Goal: Information Seeking & Learning: Learn about a topic

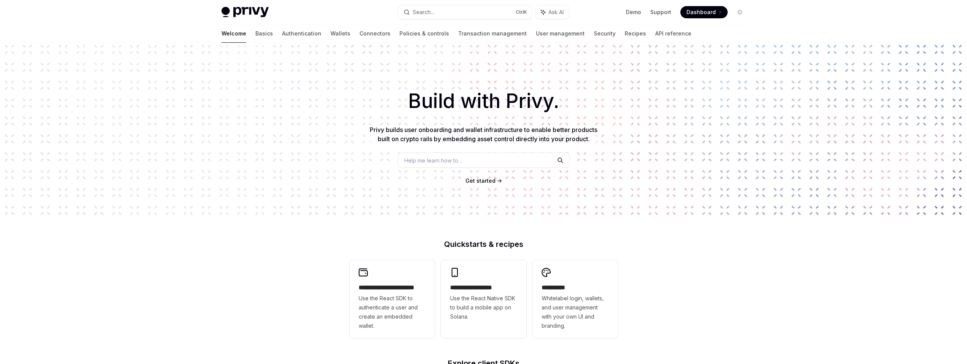
drag, startPoint x: 205, startPoint y: 119, endPoint x: 210, endPoint y: 119, distance: 5.0
click at [205, 119] on div "Build with Privy. Privy builds user onboarding and wallet infrastructure to ena…" at bounding box center [483, 130] width 967 height 174
click at [400, 274] on div "**********" at bounding box center [392, 299] width 85 height 78
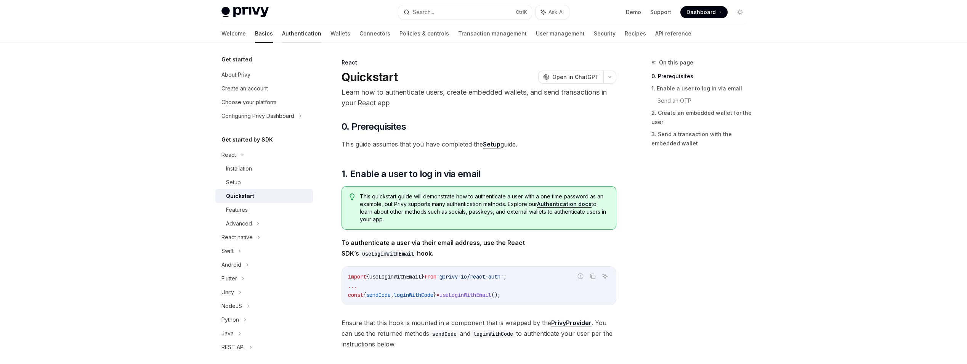
click at [282, 34] on link "Authentication" at bounding box center [301, 33] width 39 height 18
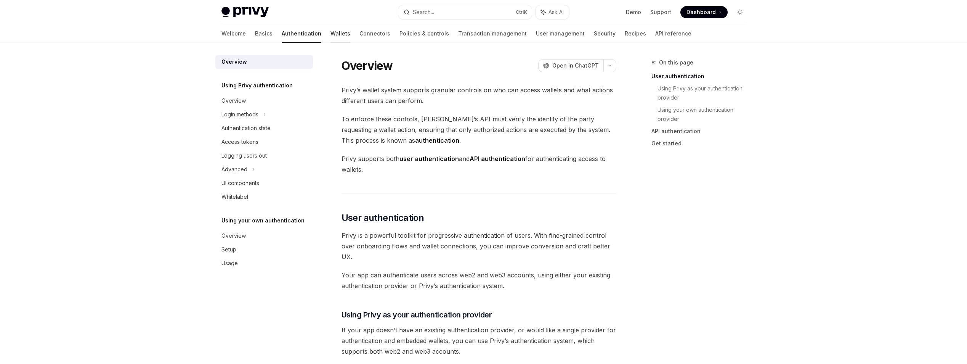
click at [331, 33] on link "Wallets" at bounding box center [341, 33] width 20 height 18
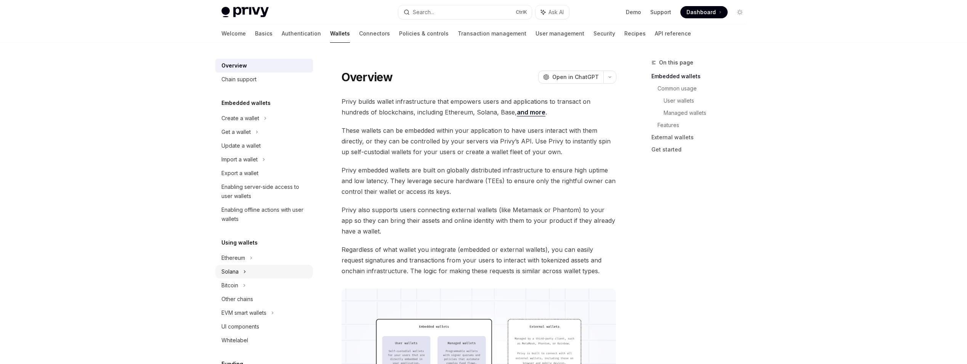
click at [243, 271] on icon at bounding box center [244, 271] width 3 height 9
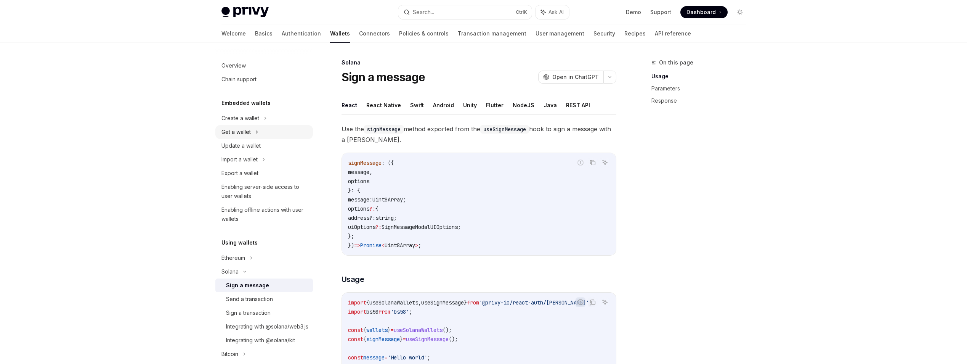
click at [248, 133] on div "Get a wallet" at bounding box center [236, 131] width 29 height 9
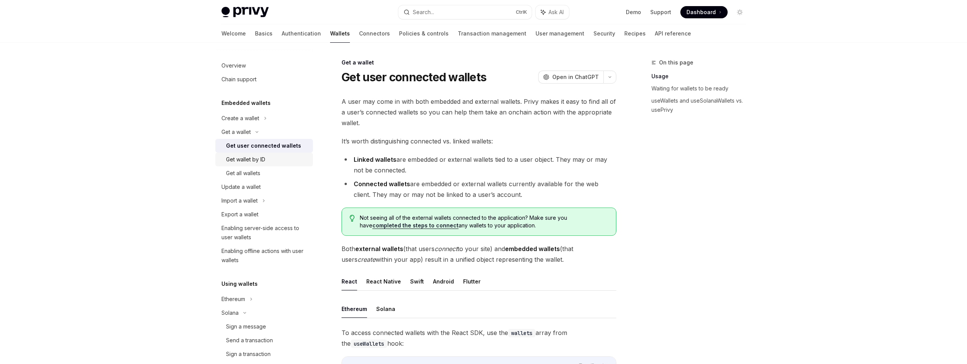
click at [275, 159] on div "Get wallet by ID" at bounding box center [267, 159] width 82 height 9
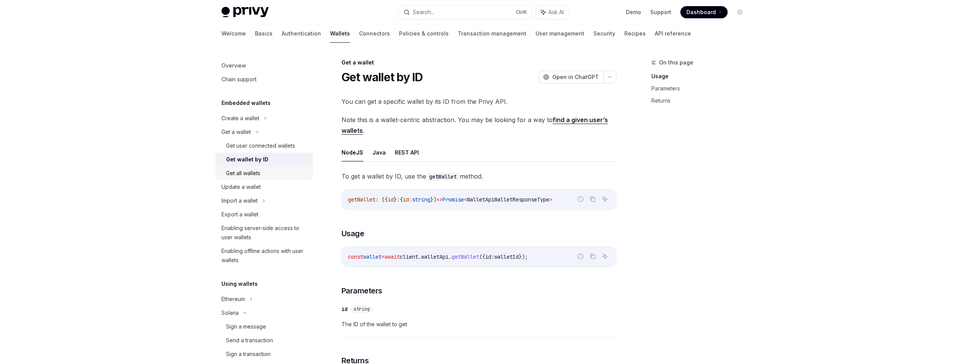
click at [270, 167] on link "Get all wallets" at bounding box center [264, 173] width 98 height 14
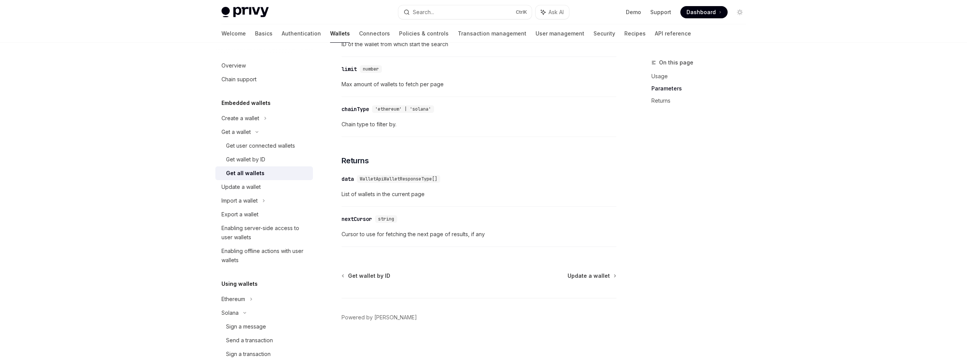
scroll to position [321, 0]
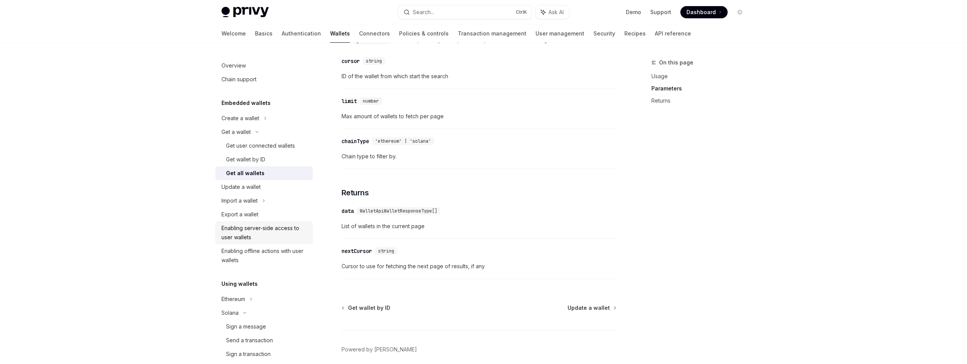
click at [270, 237] on div "Enabling server-side access to user wallets" at bounding box center [265, 232] width 87 height 18
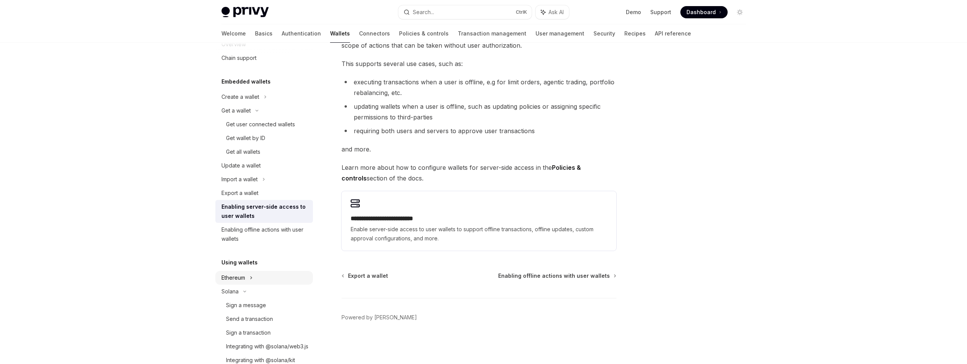
scroll to position [38, 0]
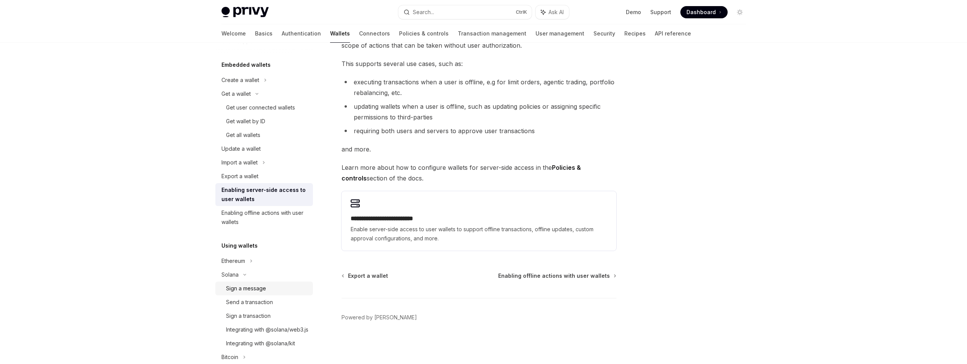
click at [264, 287] on div "Sign a message" at bounding box center [246, 288] width 40 height 9
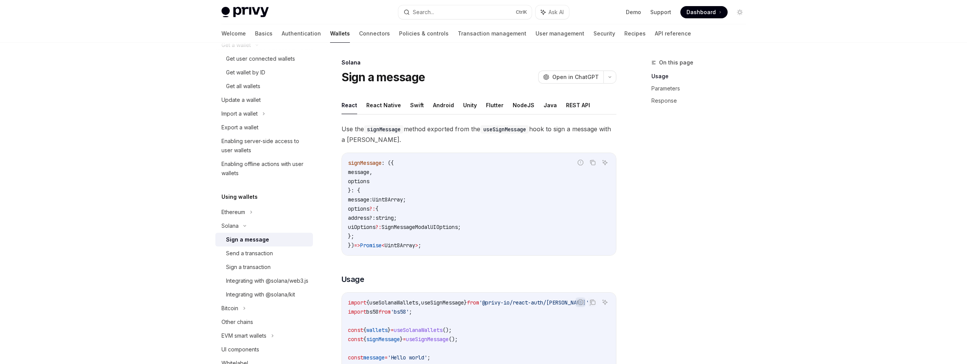
scroll to position [114, 0]
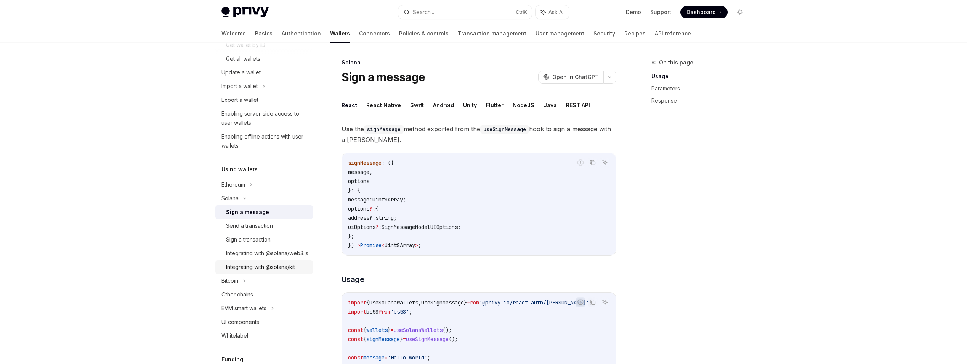
click at [265, 271] on div "Integrating with @solana/kit" at bounding box center [260, 266] width 69 height 9
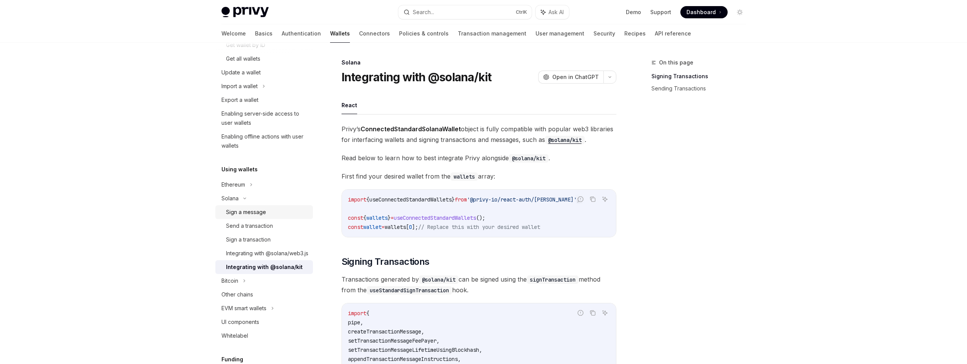
click at [274, 211] on div "Sign a message" at bounding box center [267, 211] width 82 height 9
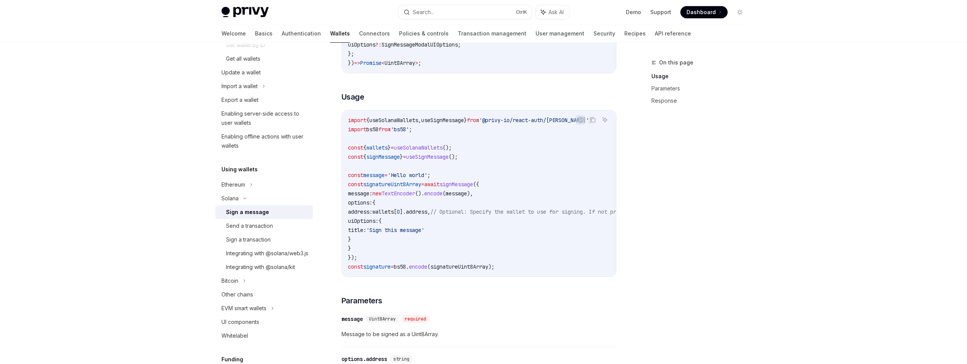
scroll to position [191, 0]
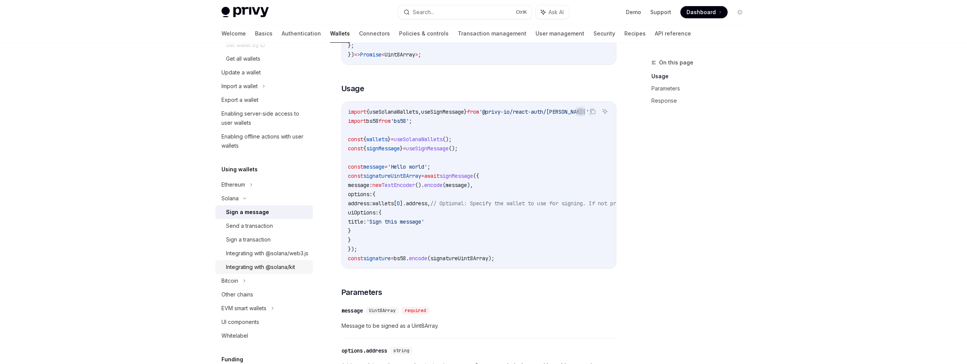
click at [268, 271] on div "Integrating with @solana/kit" at bounding box center [260, 266] width 69 height 9
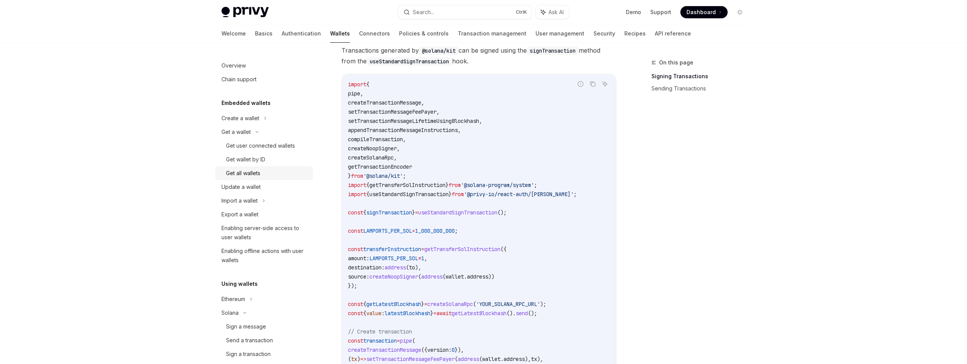
click at [268, 172] on div "Get all wallets" at bounding box center [267, 173] width 82 height 9
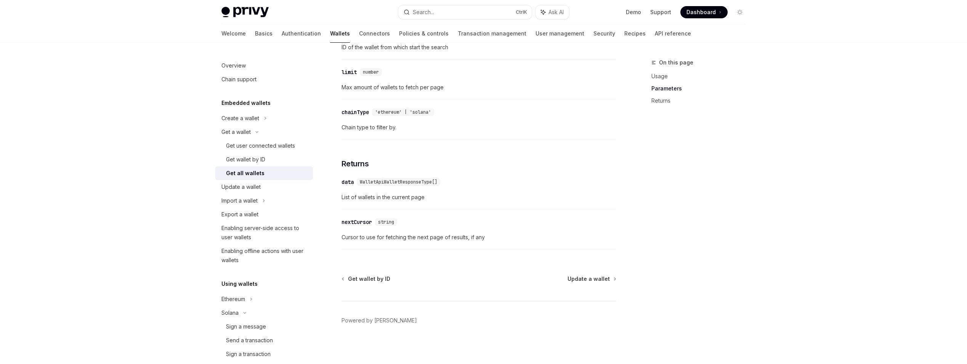
scroll to position [359, 0]
click at [264, 160] on div "Get wallet by ID" at bounding box center [245, 159] width 39 height 9
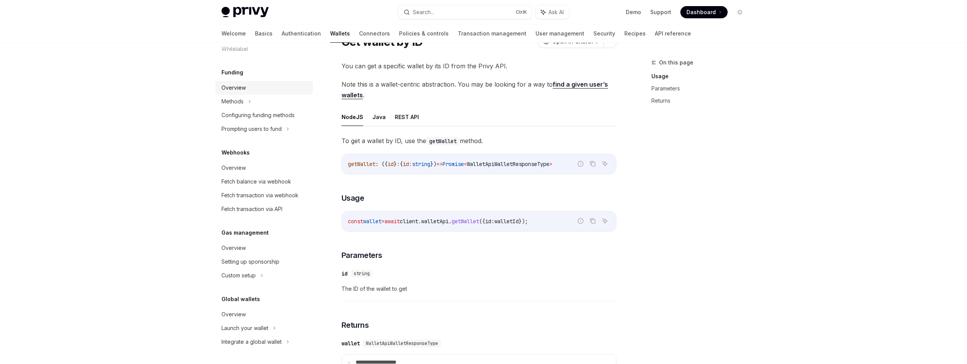
scroll to position [76, 0]
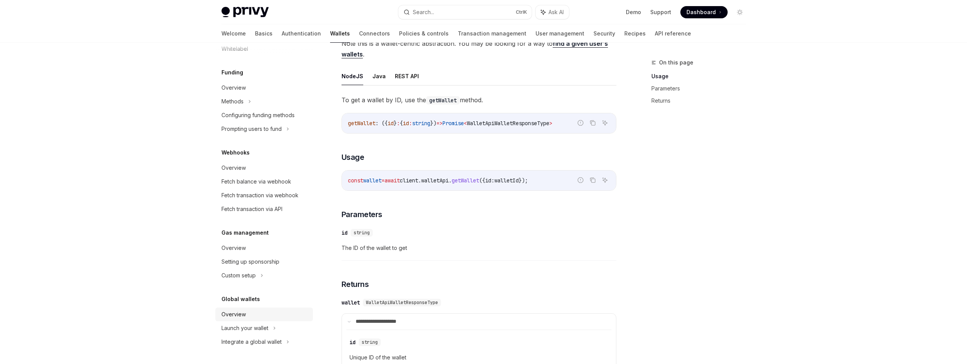
click at [225, 318] on div "Overview" at bounding box center [234, 314] width 24 height 9
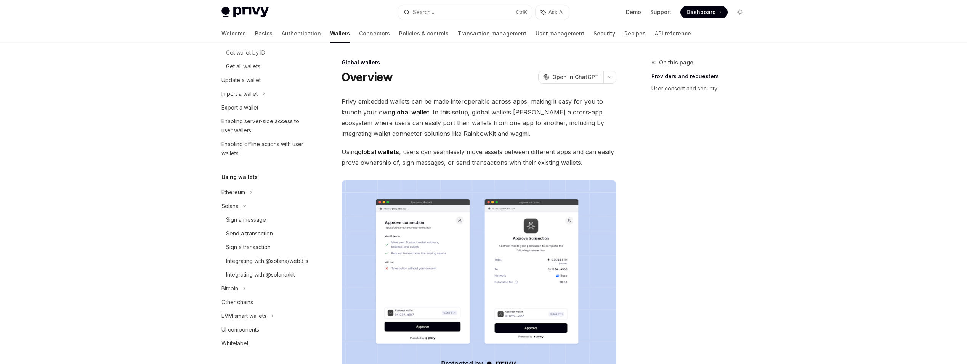
scroll to position [105, 0]
click at [269, 269] on link "Integrating with @solana/web3.js" at bounding box center [264, 262] width 98 height 14
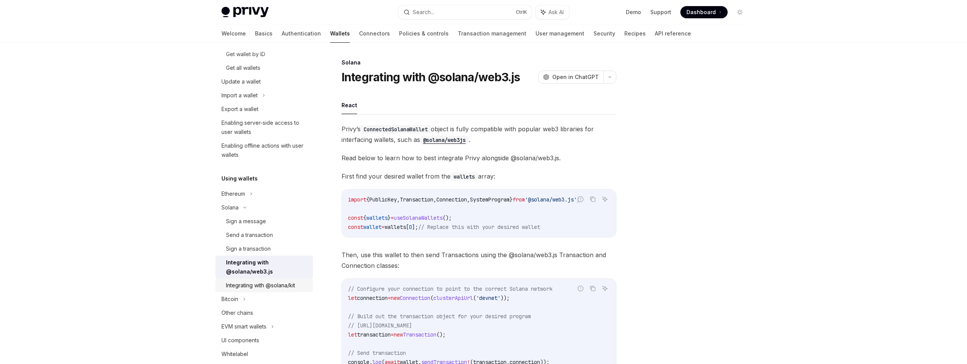
click at [271, 284] on div "Integrating with @solana/kit" at bounding box center [260, 285] width 69 height 9
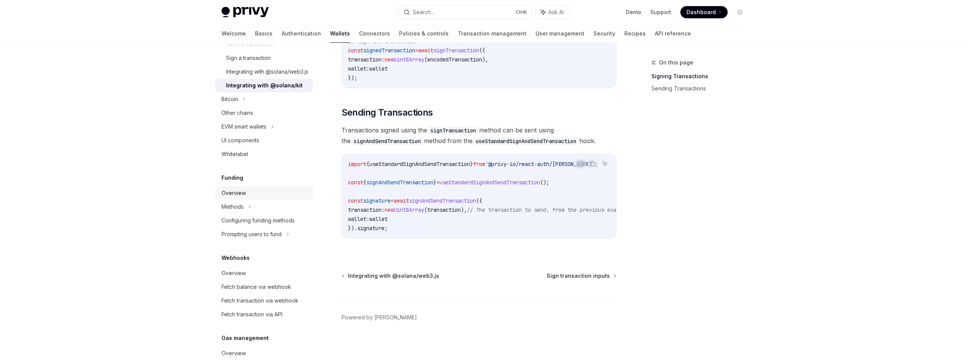
scroll to position [334, 0]
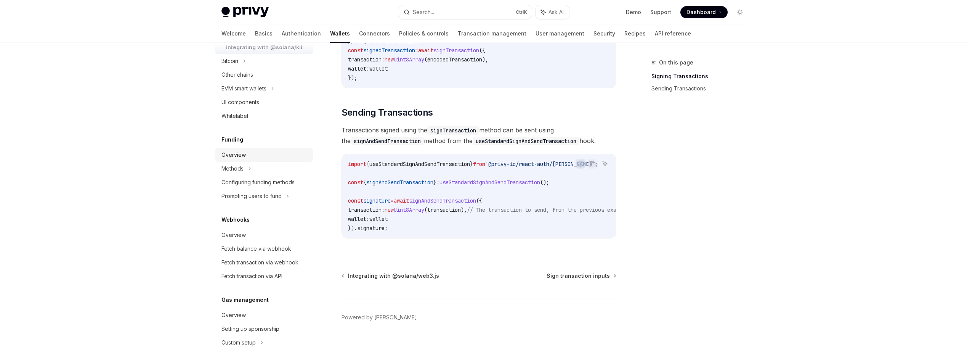
click at [264, 159] on div "Overview" at bounding box center [265, 154] width 87 height 9
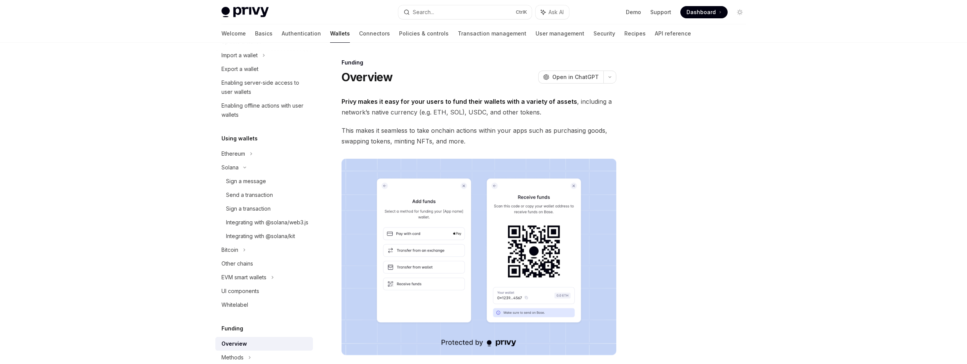
scroll to position [143, 0]
click at [256, 183] on div "Sign a message" at bounding box center [246, 182] width 40 height 9
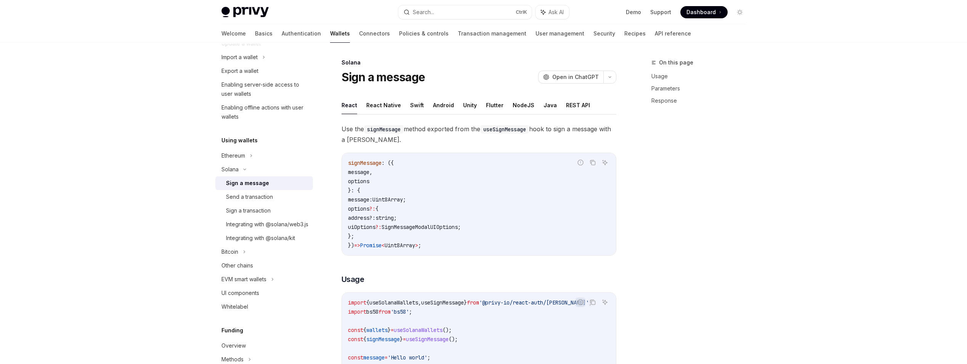
type textarea "*"
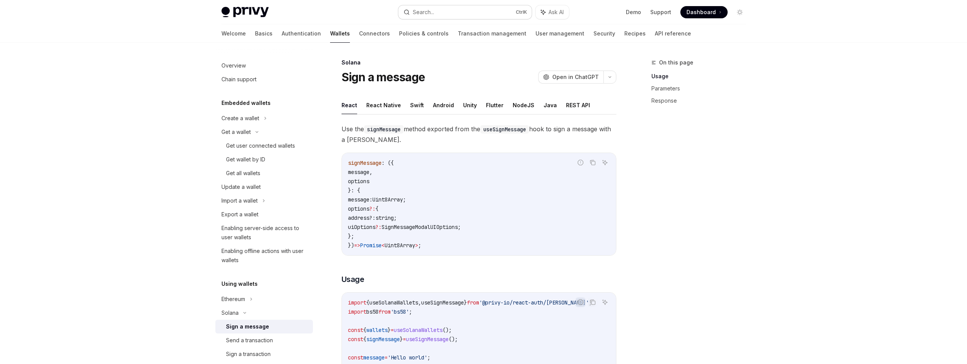
click at [449, 12] on button "Search... Ctrl K" at bounding box center [464, 12] width 133 height 14
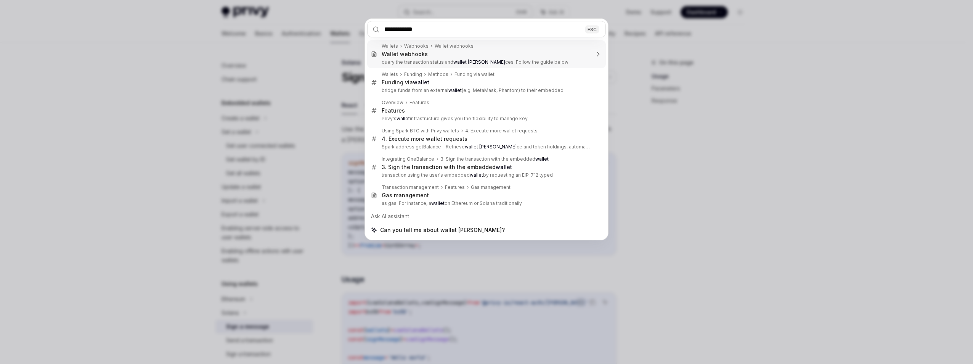
type input "**********"
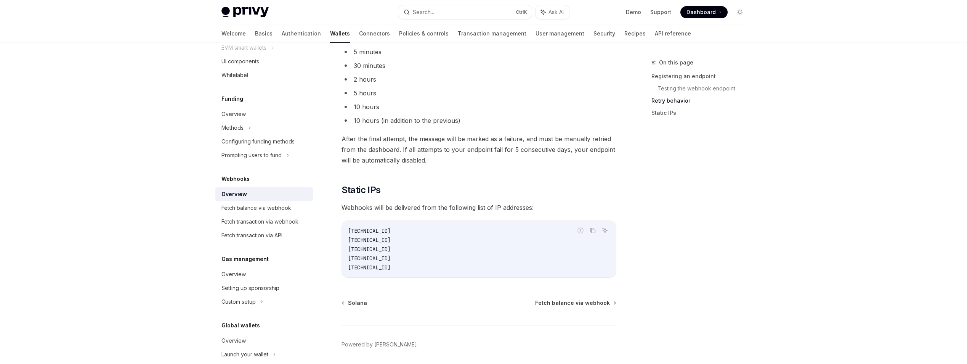
scroll to position [756, 0]
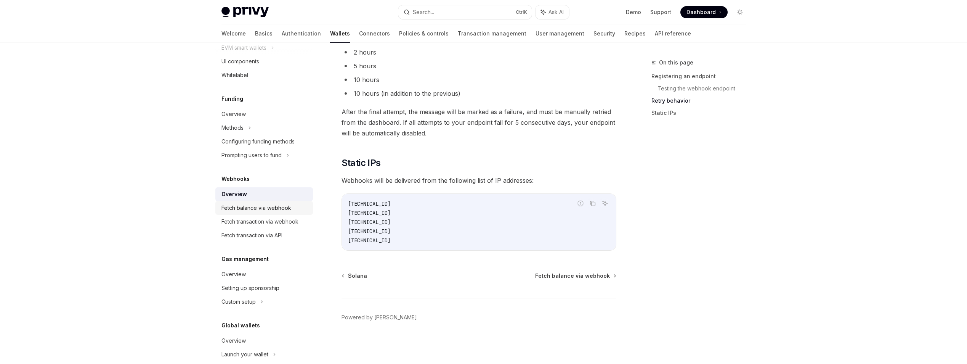
click at [277, 212] on div "Fetch balance via webhook" at bounding box center [257, 207] width 70 height 9
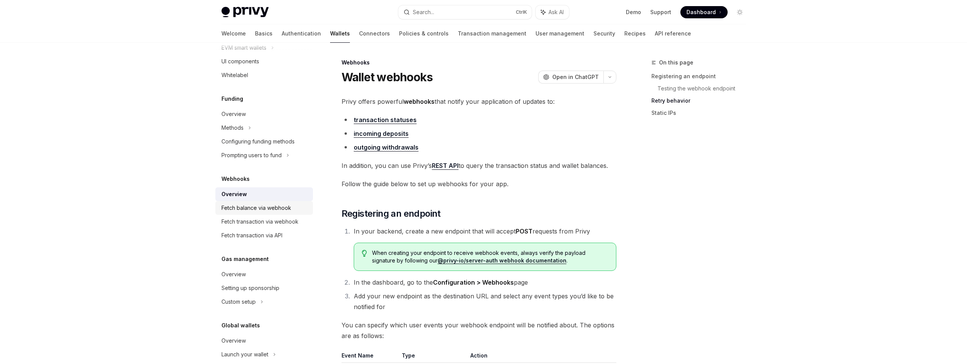
type textarea "*"
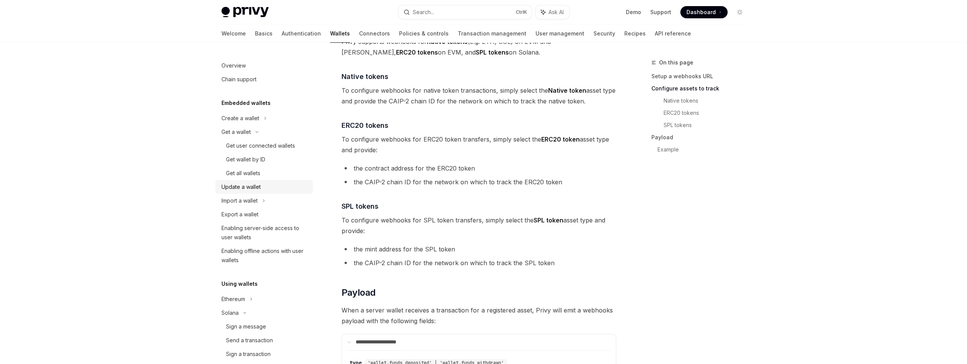
scroll to position [419, 0]
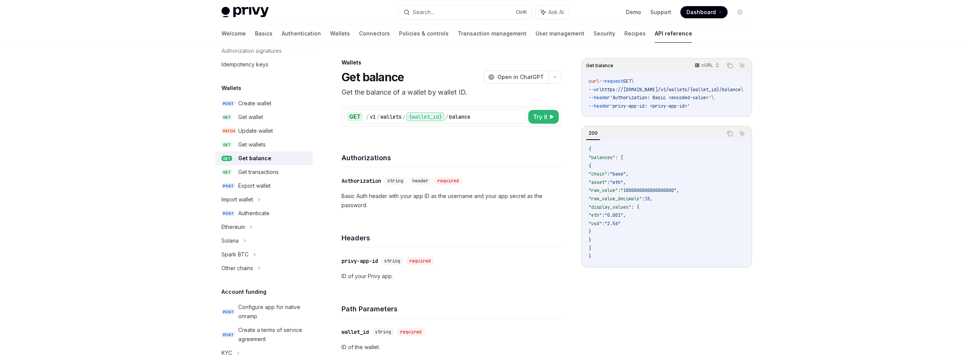
scroll to position [38, 0]
drag, startPoint x: 667, startPoint y: 113, endPoint x: 711, endPoint y: 117, distance: 44.4
click at [711, 116] on div "curl --request GET \ --url https://api.privy.io/v1/wallets/{wallet_id}/balance …" at bounding box center [667, 93] width 169 height 43
click at [644, 103] on span "'privy-app-id: <privy-app-id>'" at bounding box center [650, 106] width 80 height 6
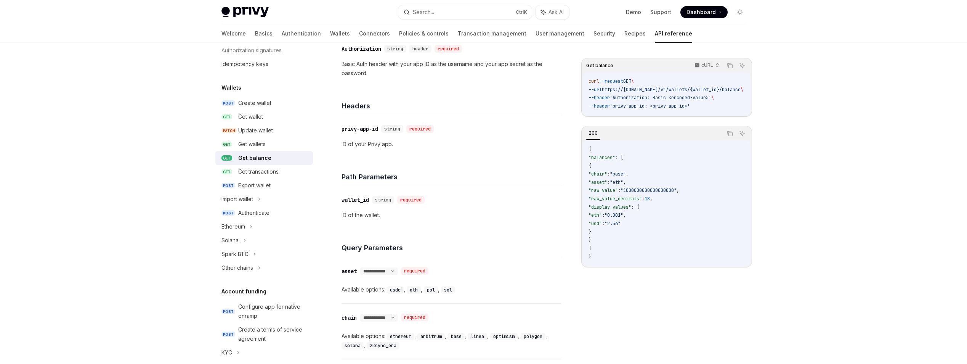
scroll to position [152, 0]
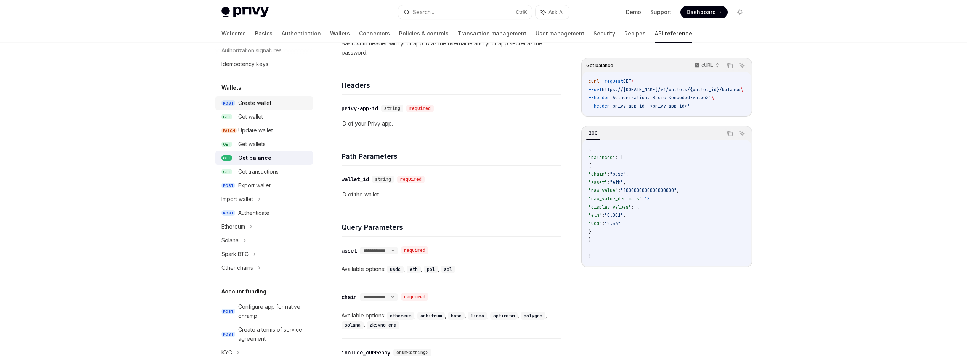
click at [273, 107] on div "Create wallet" at bounding box center [273, 102] width 70 height 9
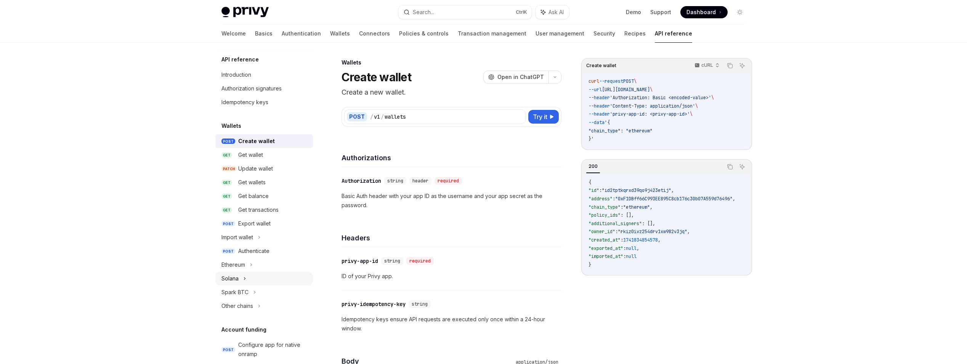
click at [240, 275] on div "Solana" at bounding box center [264, 278] width 98 height 14
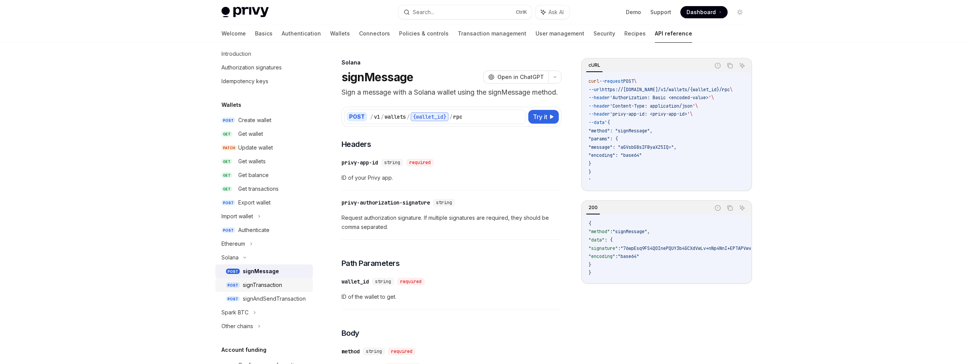
scroll to position [38, 0]
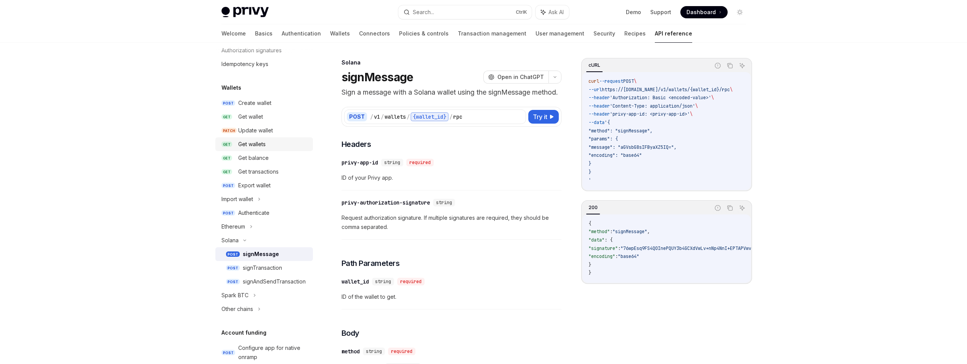
click at [274, 147] on div "Get wallets" at bounding box center [273, 144] width 70 height 9
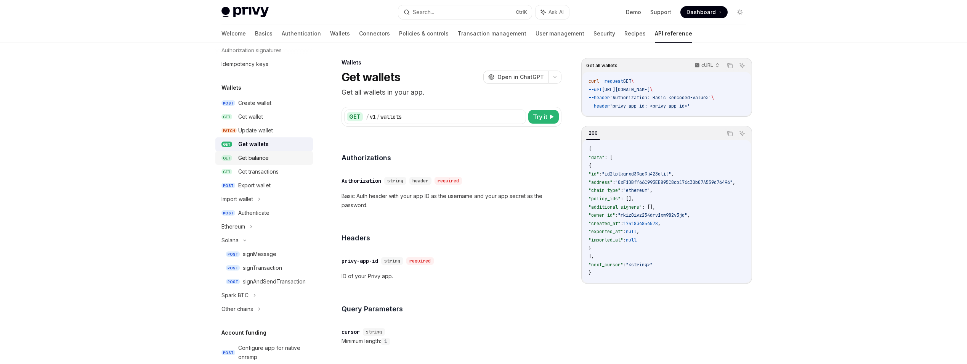
click at [270, 164] on link "GET Get balance" at bounding box center [264, 158] width 98 height 14
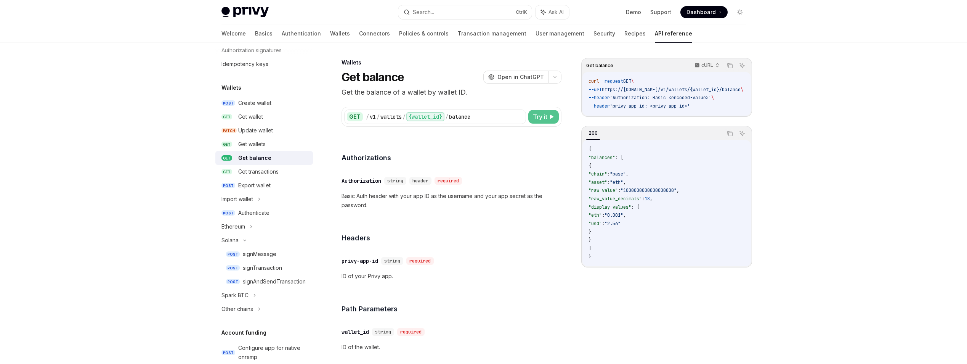
click at [542, 116] on span "Try it" at bounding box center [540, 116] width 14 height 9
type textarea "*"
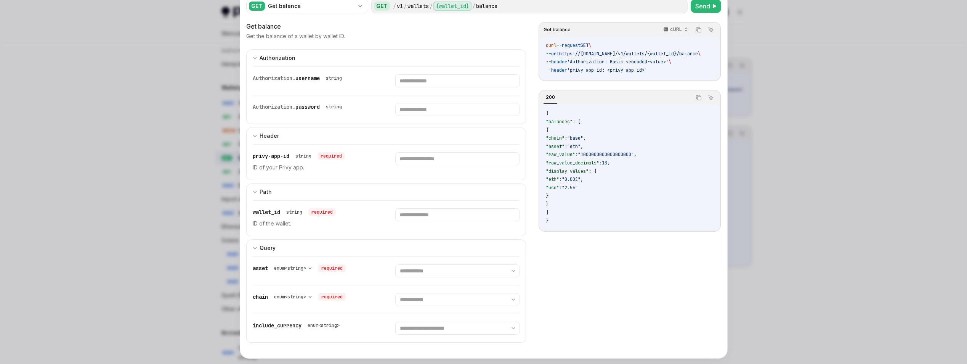
scroll to position [40, 0]
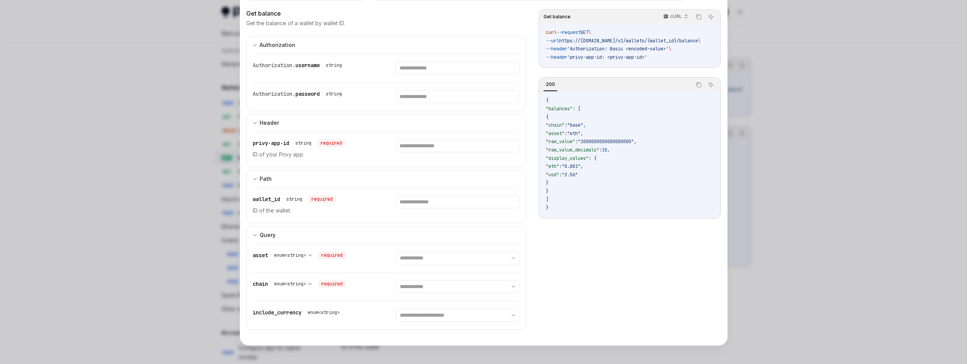
click at [440, 265] on div "**********" at bounding box center [386, 258] width 267 height 28
click at [439, 260] on select "**********" at bounding box center [457, 257] width 124 height 13
select select "***"
click at [395, 251] on select "**********" at bounding box center [457, 257] width 124 height 13
click at [440, 282] on select "**********" at bounding box center [457, 286] width 124 height 13
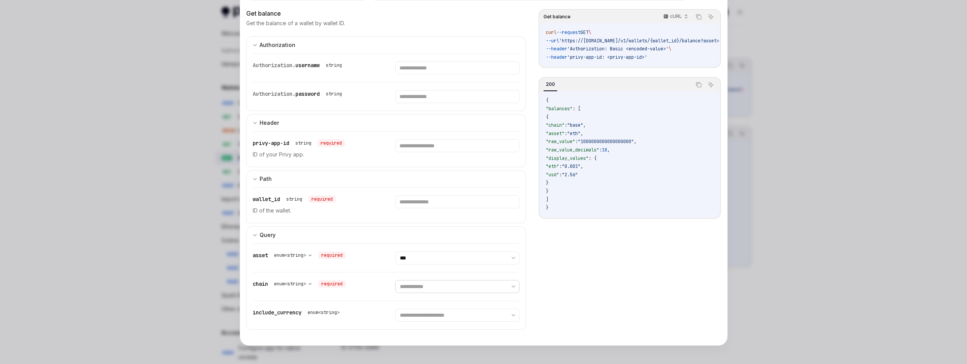
select select "******"
click at [395, 280] on select "**********" at bounding box center [457, 286] width 124 height 13
click at [464, 313] on select "**********" at bounding box center [457, 314] width 124 height 13
select select "***"
click at [395, 308] on select "**********" at bounding box center [457, 314] width 124 height 13
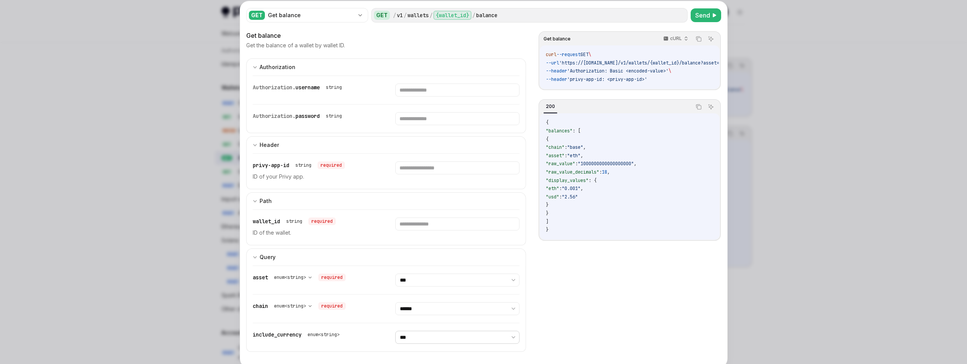
scroll to position [0, 0]
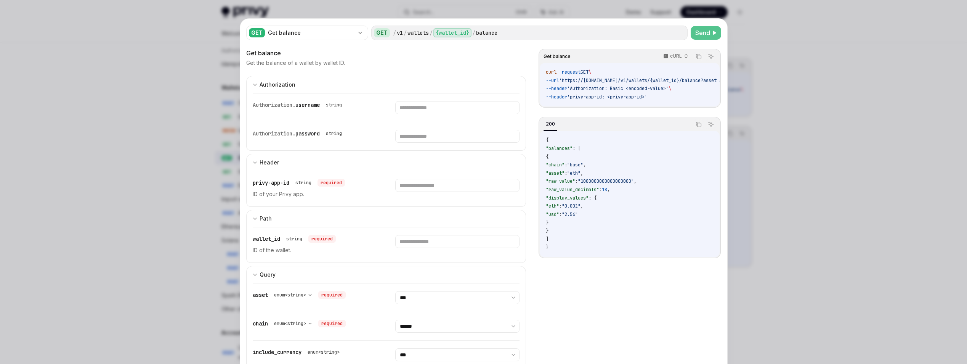
click at [705, 33] on span "Send" at bounding box center [702, 32] width 15 height 9
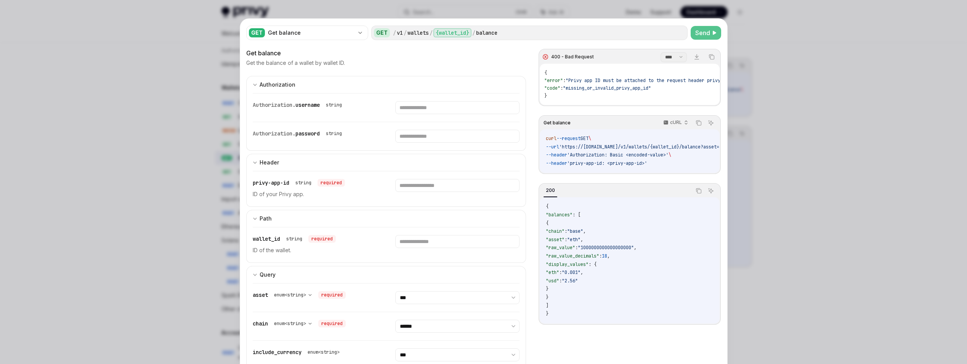
drag, startPoint x: 620, startPoint y: 104, endPoint x: 641, endPoint y: 104, distance: 21.0
click at [641, 104] on div "{ "error" : "Privy app ID must be attached to the request header privy-app-id" …" at bounding box center [630, 84] width 180 height 41
click at [200, 222] on div at bounding box center [483, 182] width 967 height 364
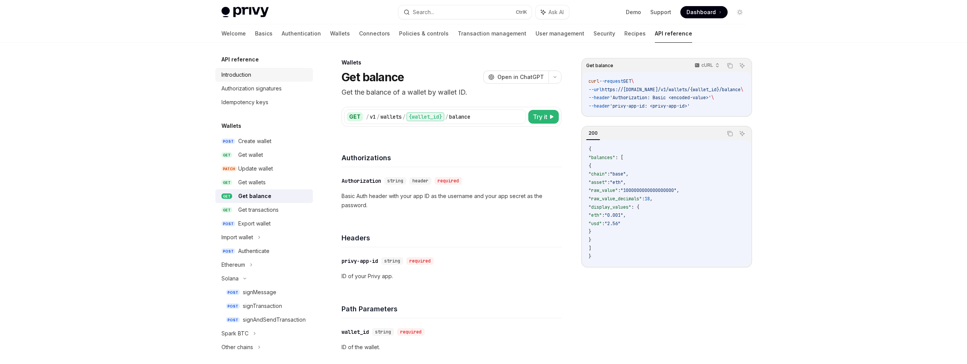
click at [258, 76] on div "Introduction" at bounding box center [265, 74] width 87 height 9
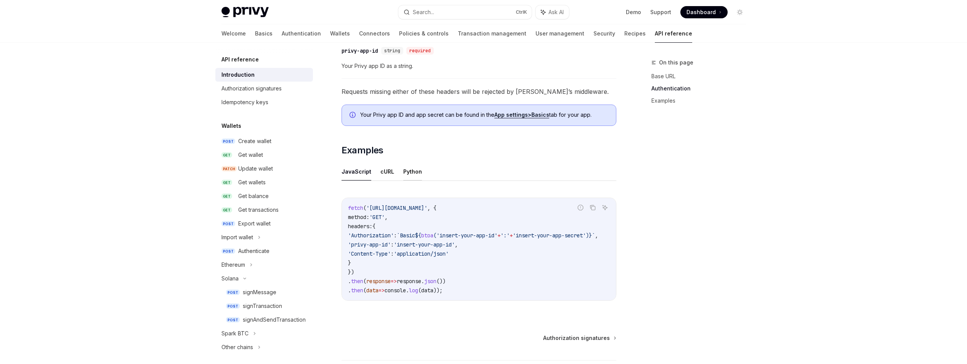
click at [407, 165] on button "Python" at bounding box center [412, 171] width 19 height 18
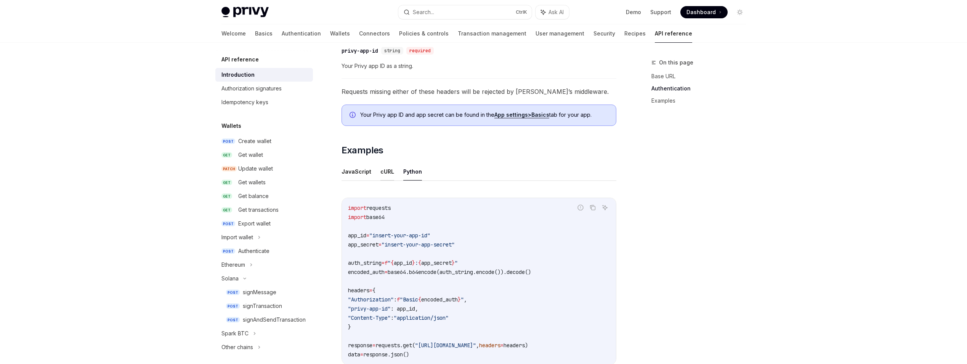
click at [382, 173] on button "cURL" at bounding box center [387, 171] width 14 height 18
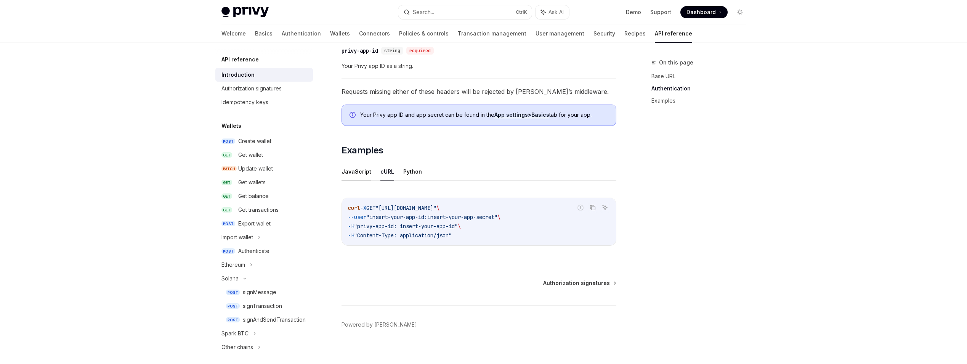
click at [362, 171] on button "JavaScript" at bounding box center [357, 171] width 30 height 18
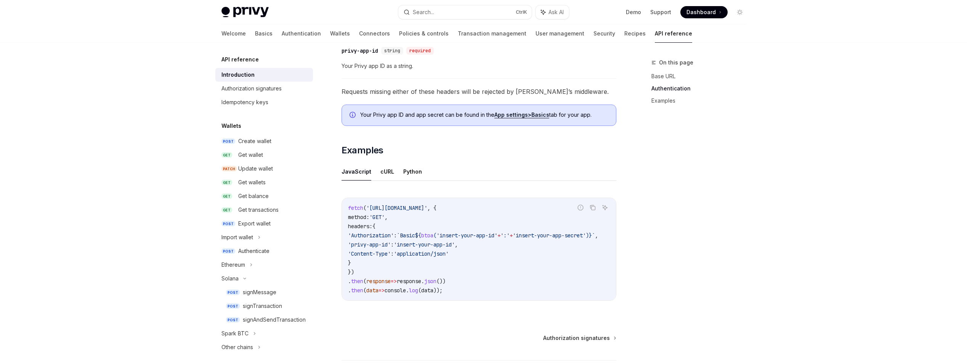
drag, startPoint x: 519, startPoint y: 305, endPoint x: 546, endPoint y: 305, distance: 27.1
click at [546, 305] on div "Report incorrect code Copy Ask AI fetch ( 'https://api.privy.io/v1/wallets' , {…" at bounding box center [479, 251] width 275 height 123
drag, startPoint x: 508, startPoint y: 300, endPoint x: 536, endPoint y: 302, distance: 28.3
click at [536, 300] on div "fetch ( 'https://api.privy.io/v1/wallets' , { method: 'GET' , headers: { 'Autho…" at bounding box center [479, 249] width 274 height 102
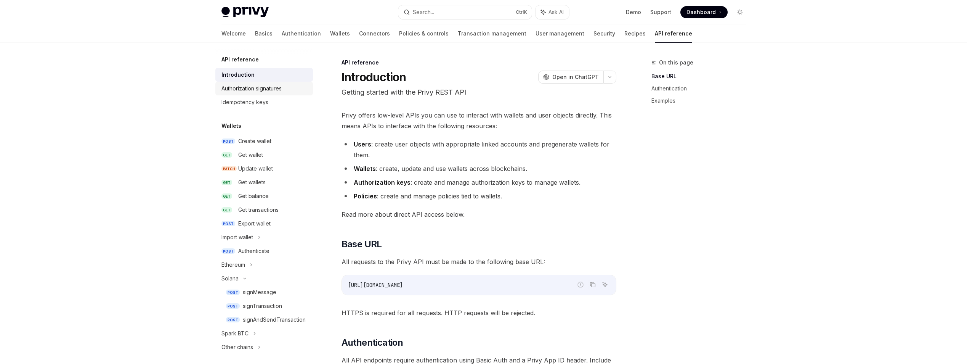
click at [254, 94] on link "Authorization signatures" at bounding box center [264, 89] width 98 height 14
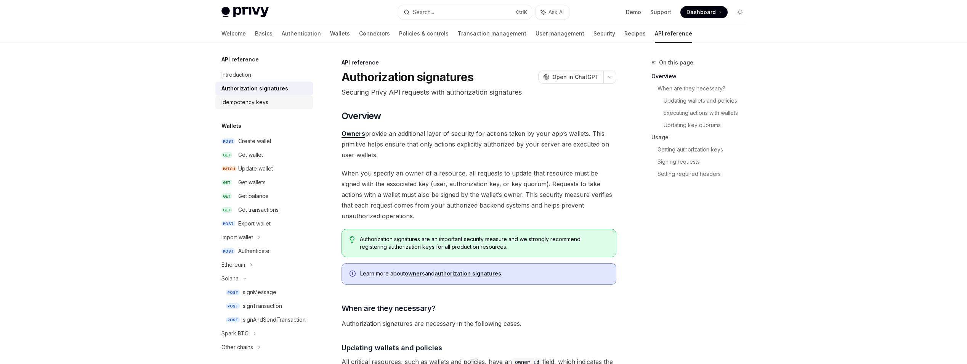
click at [253, 104] on div "Idempotency keys" at bounding box center [245, 102] width 47 height 9
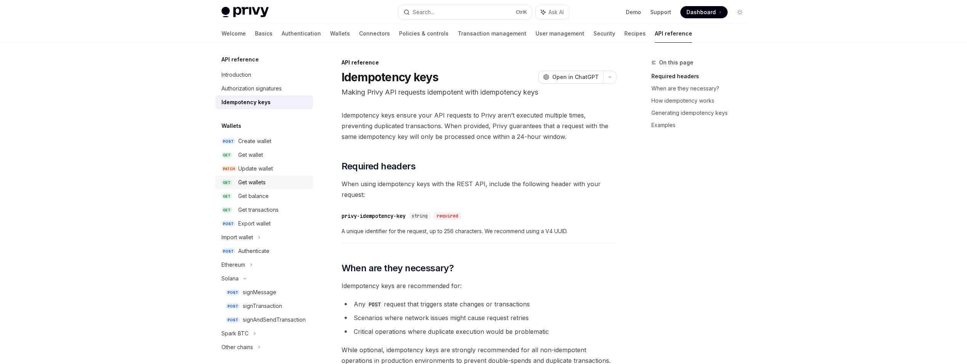
click at [260, 185] on div "Get wallets" at bounding box center [251, 182] width 27 height 9
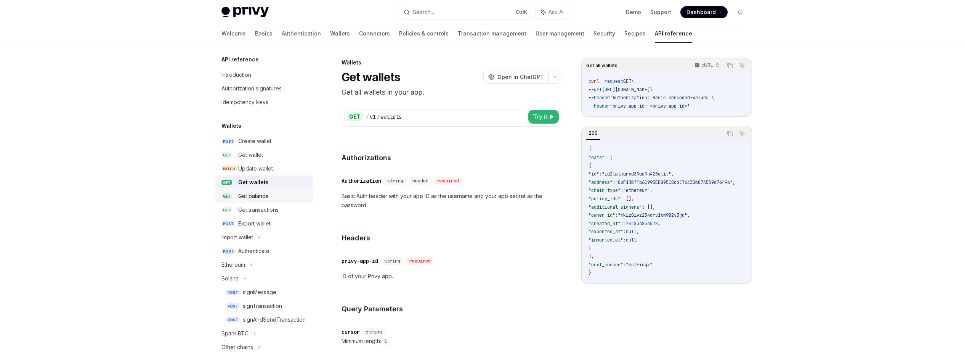
click at [257, 200] on div "Get balance" at bounding box center [253, 195] width 30 height 9
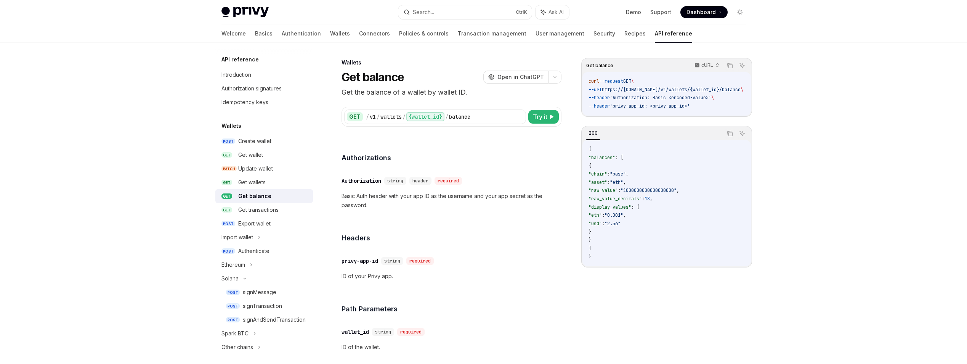
type textarea "*"
